Goal: Transaction & Acquisition: Obtain resource

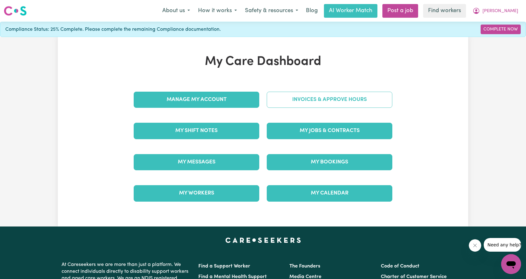
click at [321, 99] on link "Invoices & Approve Hours" at bounding box center [330, 100] width 126 height 16
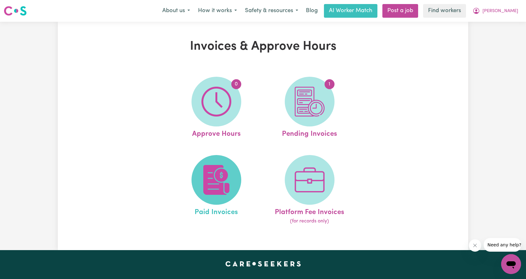
click at [221, 184] on img at bounding box center [217, 180] width 30 height 30
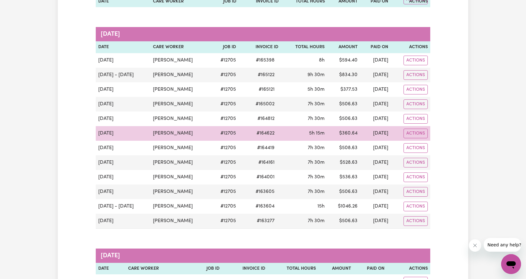
scroll to position [498, 0]
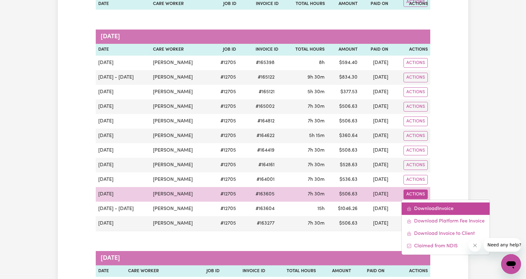
click at [421, 202] on link "Download Invoice" at bounding box center [446, 208] width 88 height 12
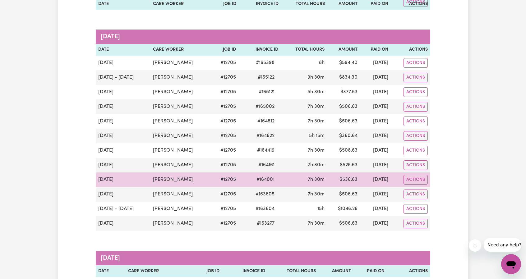
click at [411, 179] on td "Actions" at bounding box center [411, 180] width 40 height 15
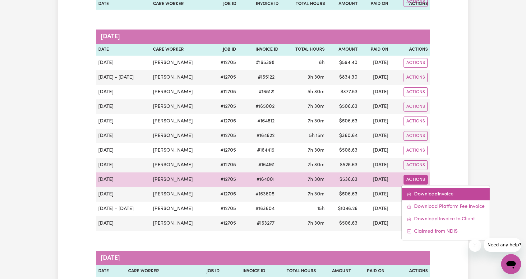
click at [416, 188] on link "Download Invoice" at bounding box center [446, 194] width 88 height 12
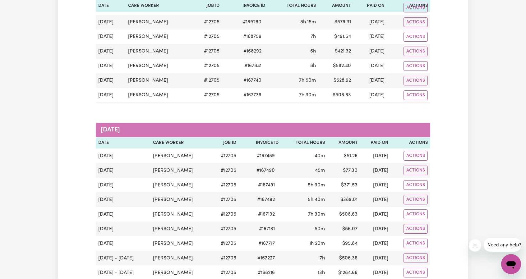
scroll to position [0, 0]
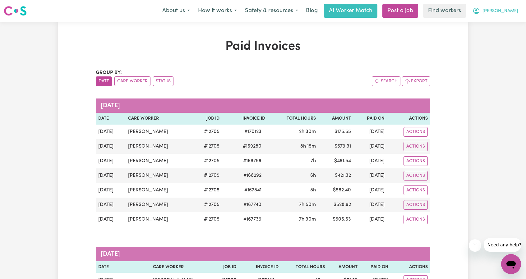
click at [509, 4] on button "[PERSON_NAME]" at bounding box center [496, 10] width 54 height 13
click at [506, 14] on span "[PERSON_NAME]" at bounding box center [501, 11] width 36 height 7
click at [503, 18] on div "Menu About us How it works Safety & resources Blog AI Worker Match Post a job F…" at bounding box center [263, 11] width 526 height 14
click at [503, 14] on span "[PERSON_NAME]" at bounding box center [501, 11] width 36 height 7
click at [493, 40] on link "Logout" at bounding box center [497, 36] width 49 height 12
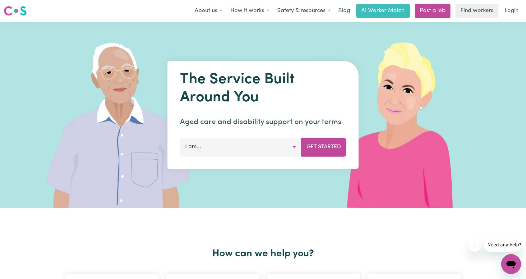
click at [506, 15] on link "Login" at bounding box center [511, 11] width 21 height 14
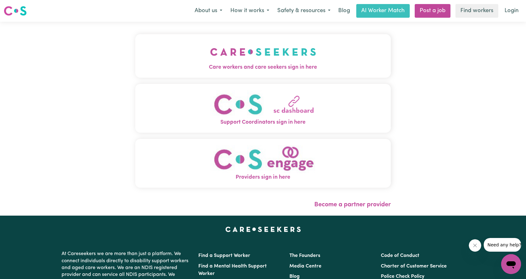
click at [230, 64] on span "Care workers and care seekers sign in here" at bounding box center [263, 67] width 256 height 8
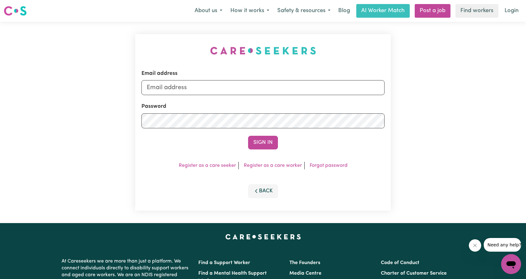
click at [287, 96] on form "Email address Password Sign In" at bounding box center [263, 110] width 243 height 80
drag, startPoint x: 283, startPoint y: 88, endPoint x: 276, endPoint y: 91, distance: 7.2
click at [283, 88] on input "Email address" at bounding box center [263, 87] width 243 height 15
drag, startPoint x: 178, startPoint y: 87, endPoint x: 317, endPoint y: 107, distance: 139.8
click at [312, 106] on form "Email address [EMAIL_ADDRESS][PERSON_NAME][DOMAIN_NAME] Password Sign In" at bounding box center [263, 110] width 243 height 80
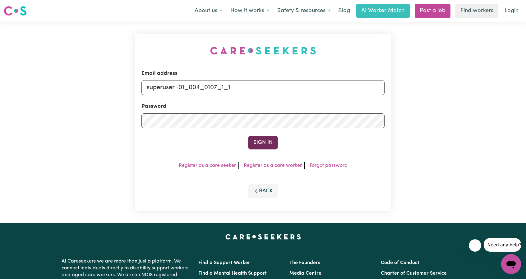
click at [263, 148] on button "Sign In" at bounding box center [263, 143] width 30 height 14
drag, startPoint x: 179, startPoint y: 87, endPoint x: 299, endPoint y: 105, distance: 121.3
click at [289, 103] on form "Email address superuser~01_004_0107_1_1 Password Sign In" at bounding box center [263, 110] width 243 height 80
paste input "[EMAIL_ADDRESS][DOMAIN_NAME]"
type input "[EMAIL_ADDRESS][DOMAIN_NAME]"
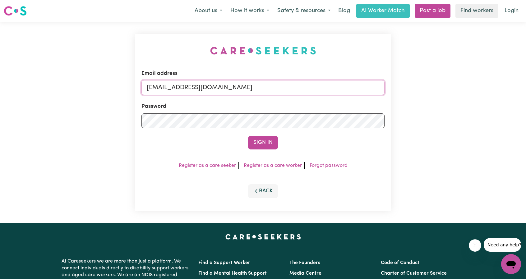
click at [248, 136] on button "Sign In" at bounding box center [263, 143] width 30 height 14
